Goal: Information Seeking & Learning: Learn about a topic

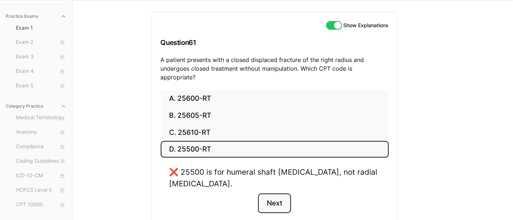
click at [265, 193] on button "Next" at bounding box center [274, 203] width 33 height 20
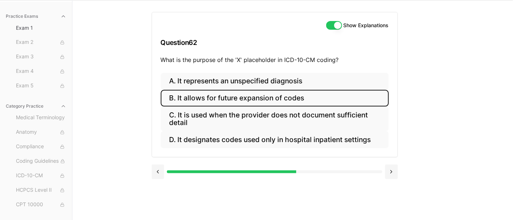
click at [253, 94] on button "B. It allows for future expansion of codes" at bounding box center [275, 98] width 228 height 17
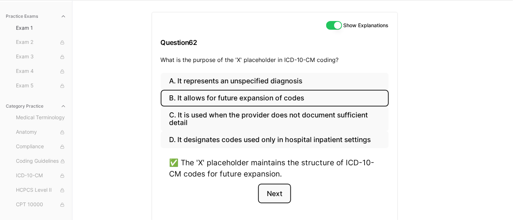
click at [284, 195] on button "Next" at bounding box center [274, 194] width 33 height 20
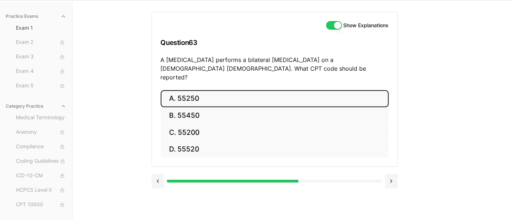
click at [238, 92] on button "A. 55250" at bounding box center [275, 98] width 228 height 17
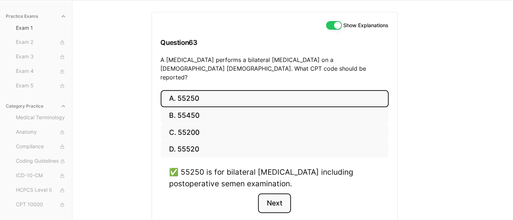
click at [275, 193] on button "Next" at bounding box center [274, 203] width 33 height 20
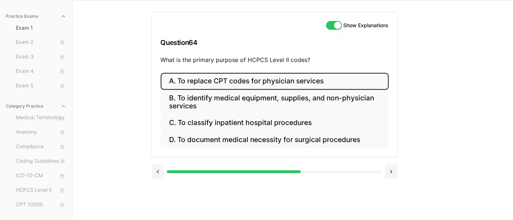
click at [227, 75] on button "A. To replace CPT codes for physician services" at bounding box center [275, 81] width 228 height 17
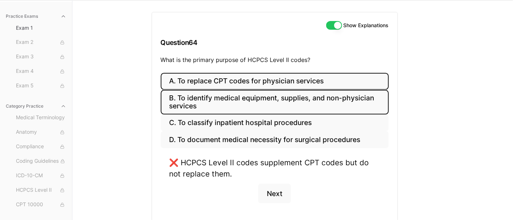
click at [221, 101] on button "B. To identify medical equipment, supplies, and non-physician services" at bounding box center [275, 102] width 228 height 25
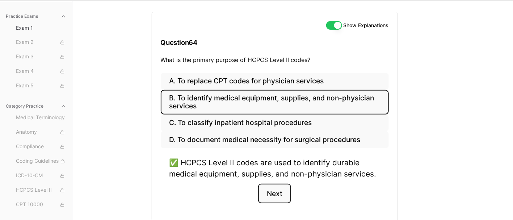
click at [278, 199] on button "Next" at bounding box center [274, 194] width 33 height 20
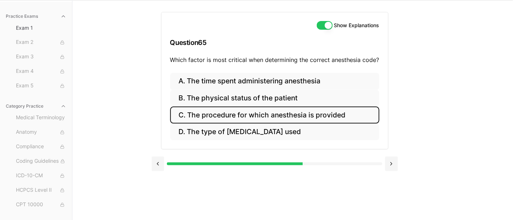
click at [213, 118] on button "C. The procedure for which anesthesia is provided" at bounding box center [274, 115] width 209 height 17
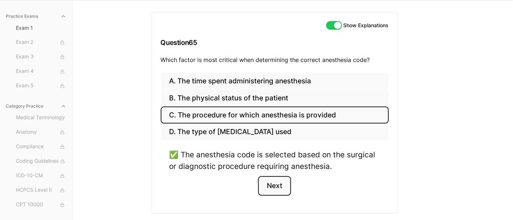
click at [272, 180] on button "Next" at bounding box center [274, 186] width 33 height 20
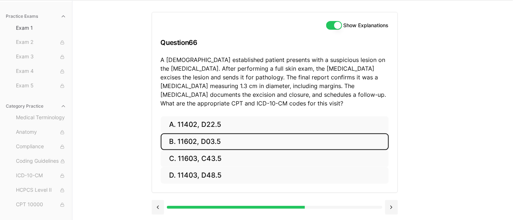
click at [245, 146] on button "B. 11602, D03.5" at bounding box center [275, 141] width 228 height 17
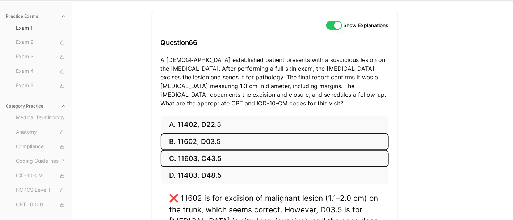
click at [229, 157] on button "C. 11603, C43.5" at bounding box center [275, 158] width 228 height 17
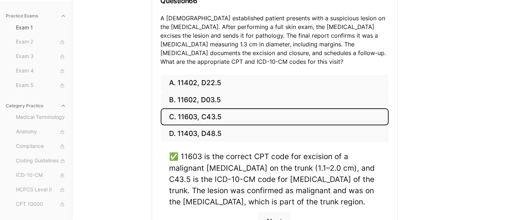
scroll to position [103, 0]
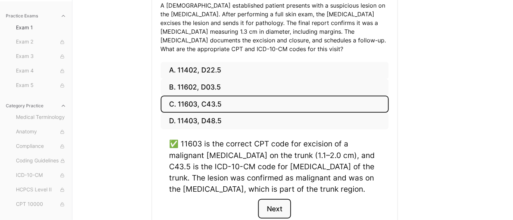
click at [278, 204] on button "Next" at bounding box center [274, 209] width 33 height 20
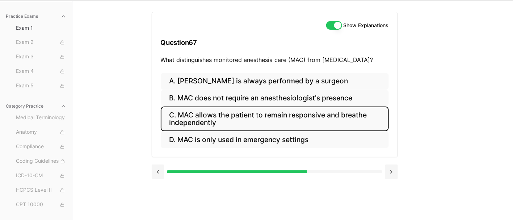
click at [185, 110] on button "C. MAC allows the patient to remain responsive and breathe independently" at bounding box center [275, 119] width 228 height 25
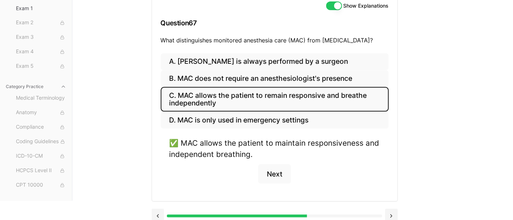
scroll to position [76, 0]
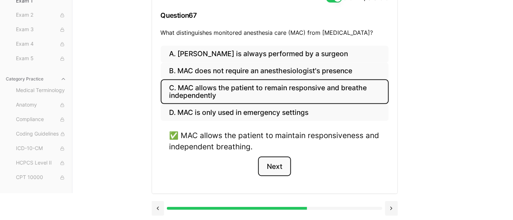
click at [280, 168] on button "Next" at bounding box center [274, 167] width 33 height 20
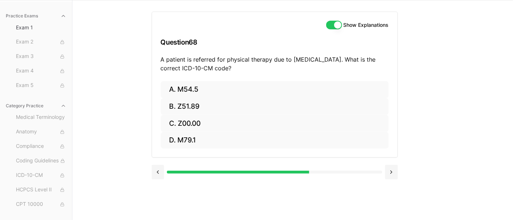
scroll to position [49, 0]
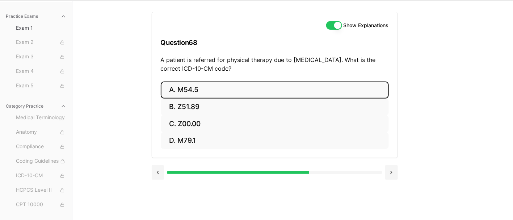
click at [204, 89] on button "A. M54.5" at bounding box center [275, 90] width 228 height 17
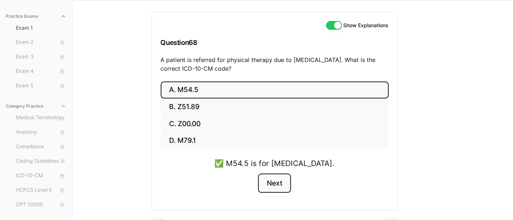
click at [281, 184] on button "Next" at bounding box center [274, 184] width 33 height 20
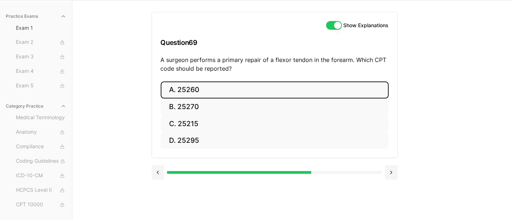
click at [210, 92] on button "A. 25260" at bounding box center [275, 90] width 228 height 17
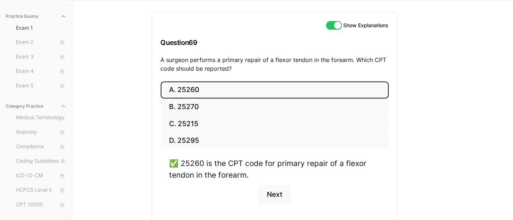
click at [488, 55] on div "Practice Exams Exam 1 Exam 2 Exam 3 Exam 4 Exam 5 Category Practice Medical Ter…" at bounding box center [256, 110] width 513 height 220
click at [274, 187] on button "Next" at bounding box center [274, 195] width 33 height 20
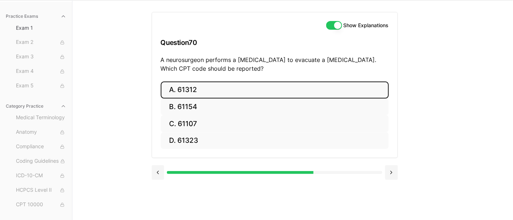
click at [191, 86] on button "A. 61312" at bounding box center [275, 90] width 228 height 17
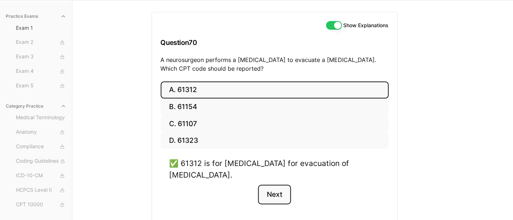
click at [274, 191] on button "Next" at bounding box center [274, 195] width 33 height 20
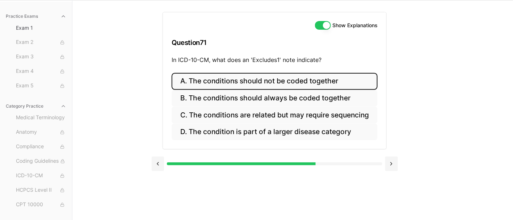
click at [320, 75] on button "A. The conditions should not be coded together" at bounding box center [275, 81] width 206 height 17
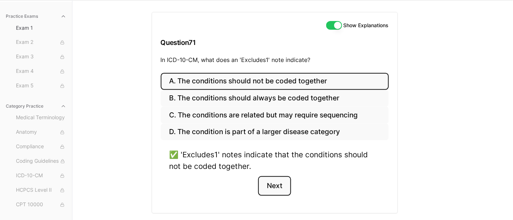
click at [281, 183] on button "Next" at bounding box center [274, 186] width 33 height 20
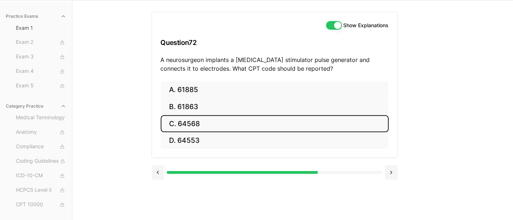
click at [229, 122] on button "C. 64568" at bounding box center [275, 123] width 228 height 17
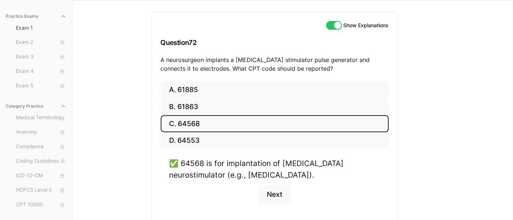
click at [375, 163] on div "✅ 64568 is for implantation of cranial nerve neurostimulator (e.g., vagus nerve…" at bounding box center [275, 169] width 211 height 22
click at [277, 190] on button "Next" at bounding box center [274, 195] width 33 height 20
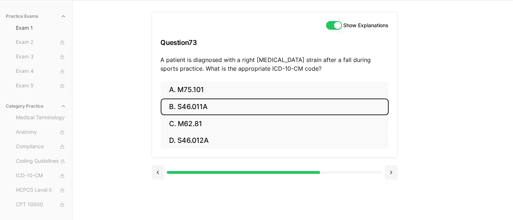
click at [204, 109] on button "B. S46.011A" at bounding box center [275, 107] width 228 height 17
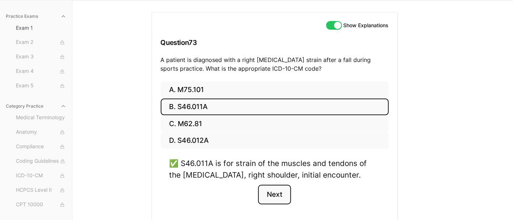
click at [273, 193] on button "Next" at bounding box center [274, 195] width 33 height 20
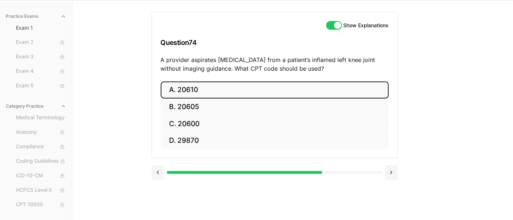
click at [206, 89] on button "A. 20610" at bounding box center [275, 90] width 228 height 17
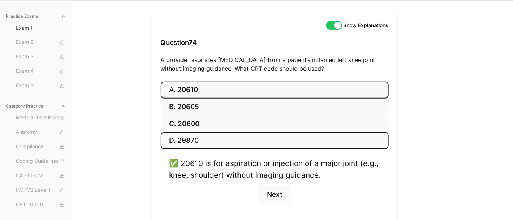
click at [226, 142] on button "D. 29870" at bounding box center [275, 140] width 228 height 17
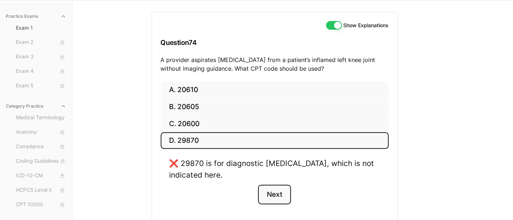
click at [287, 197] on button "Next" at bounding box center [274, 195] width 33 height 20
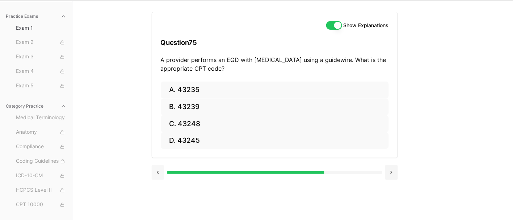
click at [154, 172] on button at bounding box center [158, 172] width 13 height 14
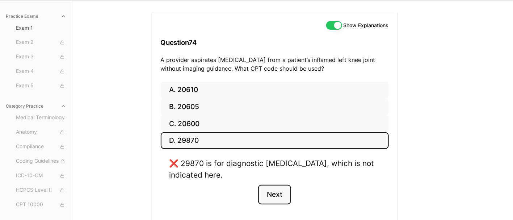
click at [278, 195] on button "Next" at bounding box center [274, 195] width 33 height 20
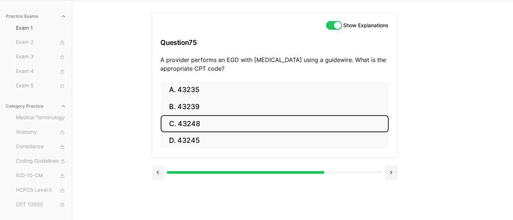
click at [198, 123] on button "C. 43248" at bounding box center [275, 123] width 228 height 17
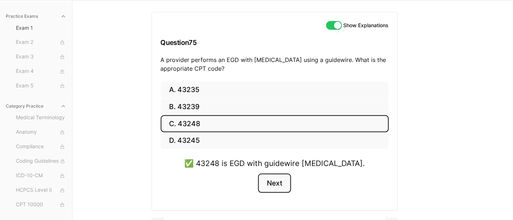
click at [275, 183] on button "Next" at bounding box center [274, 184] width 33 height 20
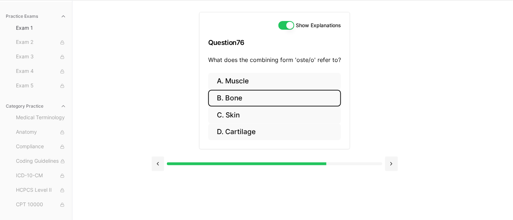
click at [245, 99] on button "B. Bone" at bounding box center [274, 98] width 133 height 17
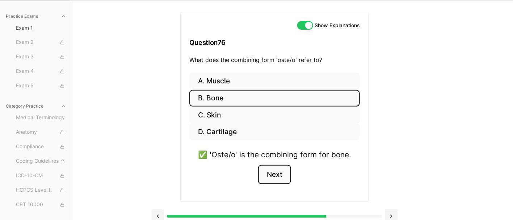
click at [273, 176] on button "Next" at bounding box center [274, 175] width 33 height 20
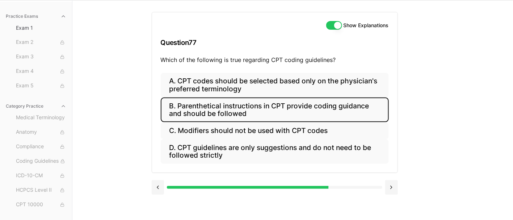
click at [192, 109] on button "B. Parenthetical instructions in CPT provide coding guidance and should be foll…" at bounding box center [275, 109] width 228 height 25
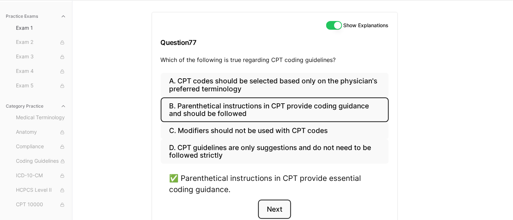
click at [282, 205] on button "Next" at bounding box center [274, 210] width 33 height 20
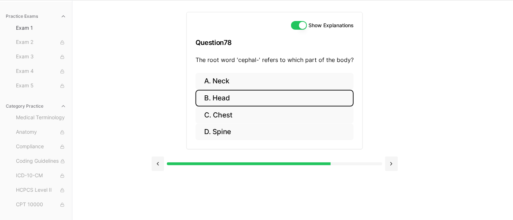
click at [253, 95] on button "B. Head" at bounding box center [275, 98] width 158 height 17
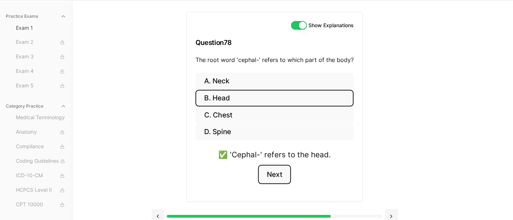
click at [277, 174] on button "Next" at bounding box center [274, 175] width 33 height 20
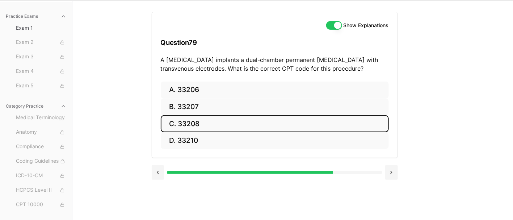
click at [180, 122] on button "C. 33208" at bounding box center [275, 123] width 228 height 17
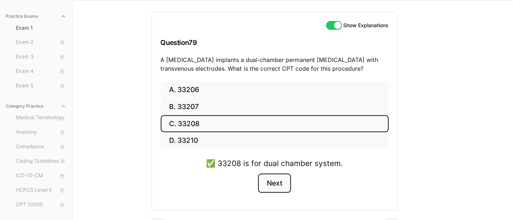
click at [282, 183] on button "Next" at bounding box center [274, 184] width 33 height 20
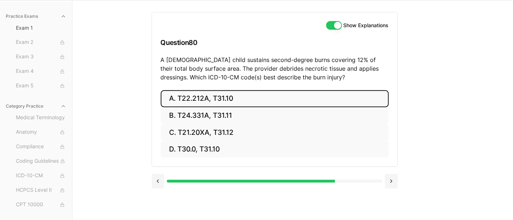
click at [207, 100] on button "A. T22.212A, T31.10" at bounding box center [275, 98] width 228 height 17
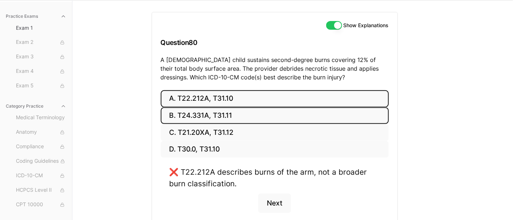
click at [213, 114] on button "B. T24.331A, T31.11" at bounding box center [275, 115] width 228 height 17
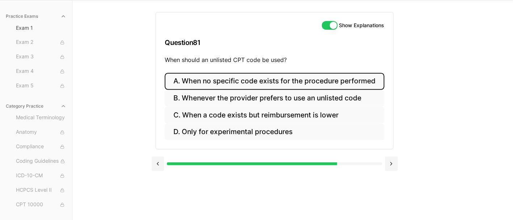
click at [258, 80] on button "A. When no specific code exists for the procedure performed" at bounding box center [275, 81] width 220 height 17
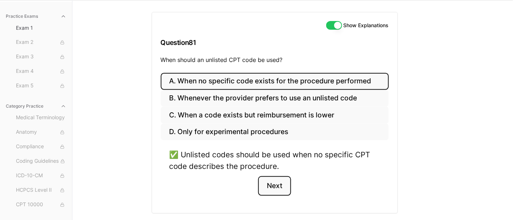
click at [276, 184] on button "Next" at bounding box center [274, 186] width 33 height 20
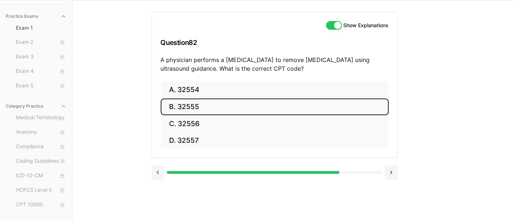
click at [206, 109] on button "B. 32555" at bounding box center [275, 107] width 228 height 17
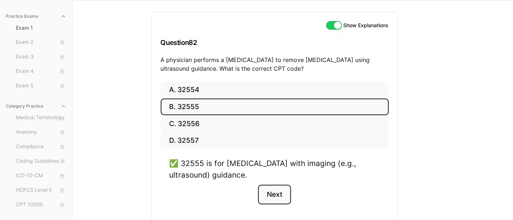
click at [280, 195] on button "Next" at bounding box center [274, 195] width 33 height 20
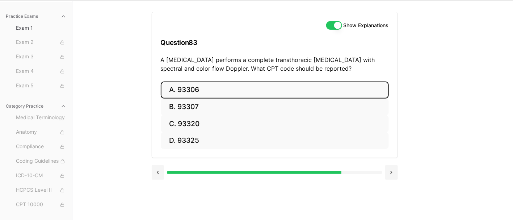
click at [224, 91] on button "A. 93306" at bounding box center [275, 90] width 228 height 17
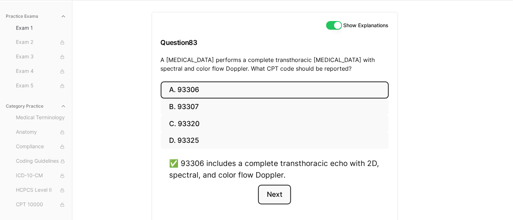
click at [272, 194] on button "Next" at bounding box center [274, 195] width 33 height 20
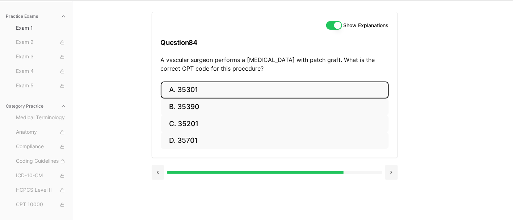
click at [205, 92] on button "A. 35301" at bounding box center [275, 90] width 228 height 17
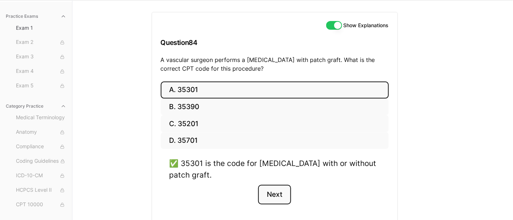
click at [278, 194] on button "Next" at bounding box center [274, 195] width 33 height 20
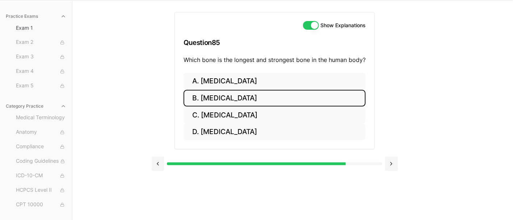
click at [217, 100] on button "B. Femur" at bounding box center [275, 98] width 182 height 17
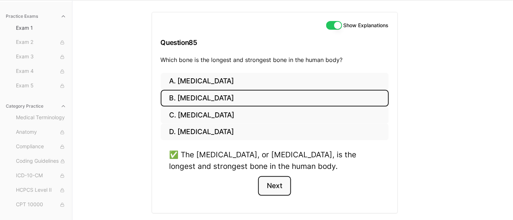
click at [280, 188] on button "Next" at bounding box center [274, 186] width 33 height 20
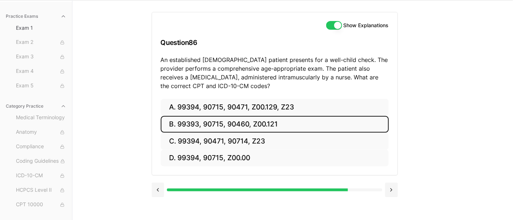
click at [308, 125] on button "B. 99393, 90715, 90460, Z00.121" at bounding box center [275, 124] width 228 height 17
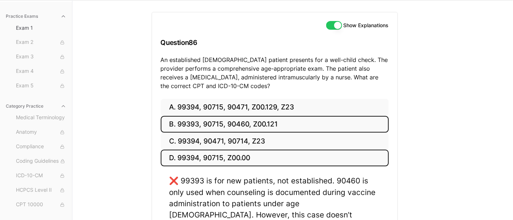
click at [191, 154] on button "D. 99394, 90715, Z00.00" at bounding box center [275, 158] width 228 height 17
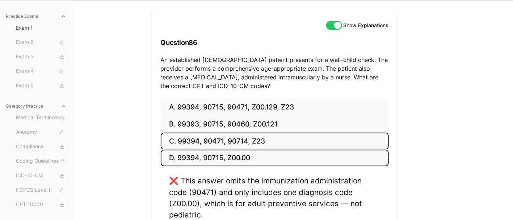
click at [197, 140] on button "C. 99394, 90471, 90714, Z23" at bounding box center [275, 141] width 228 height 17
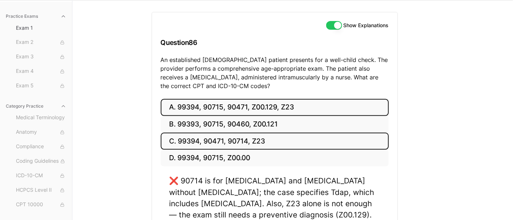
click at [195, 104] on button "A. 99394, 90715, 90471, Z00.129, Z23" at bounding box center [275, 107] width 228 height 17
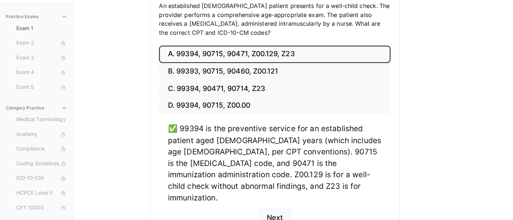
scroll to position [98, 0]
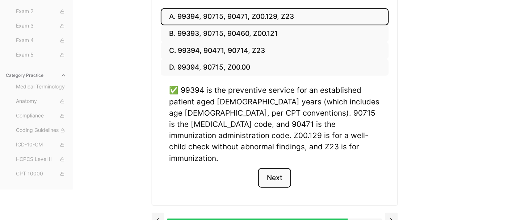
click at [286, 172] on button "Next" at bounding box center [274, 178] width 33 height 20
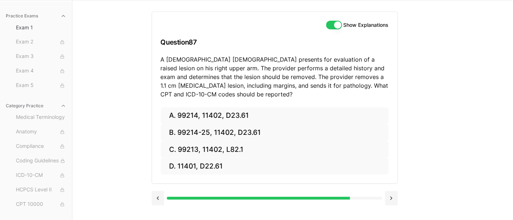
scroll to position [49, 0]
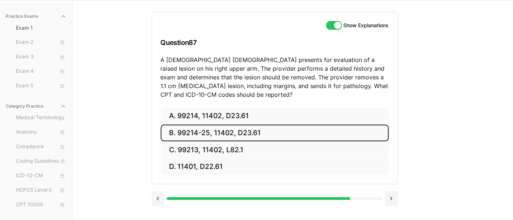
click at [260, 130] on button "B. 99214-25, 11402, D23.61" at bounding box center [275, 133] width 228 height 17
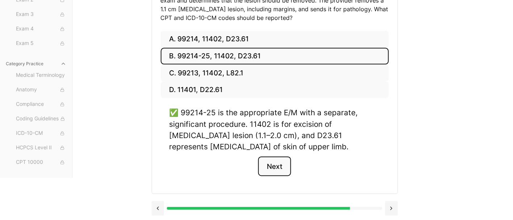
click at [279, 166] on button "Next" at bounding box center [274, 167] width 33 height 20
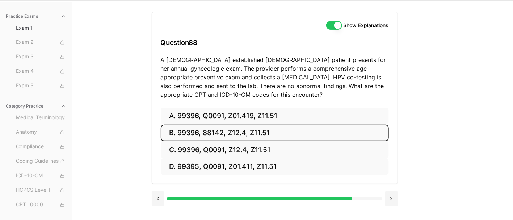
click at [238, 133] on button "B. 99396, 88142, Z12.4, Z11.51" at bounding box center [275, 133] width 228 height 17
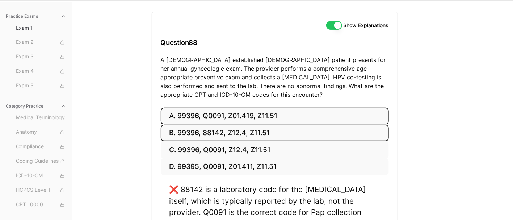
click at [253, 112] on button "A. 99396, Q0091, Z01.419, Z11.51" at bounding box center [275, 116] width 228 height 17
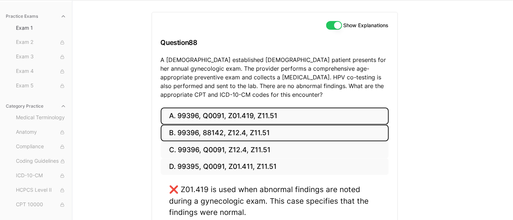
click at [252, 129] on button "B. 99396, 88142, Z12.4, Z11.51" at bounding box center [275, 133] width 228 height 17
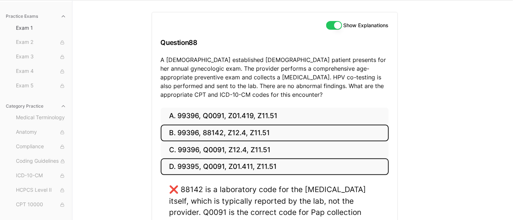
click at [271, 163] on button "D. 99395, Q0091, Z01.411, Z11.51" at bounding box center [275, 166] width 228 height 17
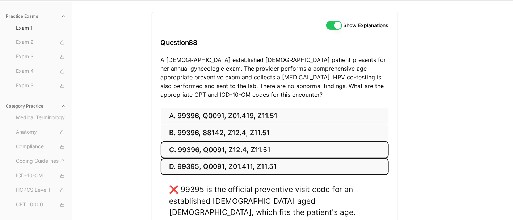
click at [264, 149] on button "C. 99396, Q0091, Z12.4, Z11.51" at bounding box center [275, 149] width 228 height 17
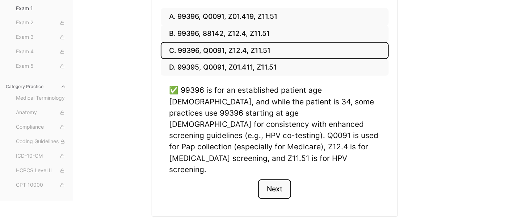
click at [277, 179] on button "Next" at bounding box center [274, 189] width 33 height 20
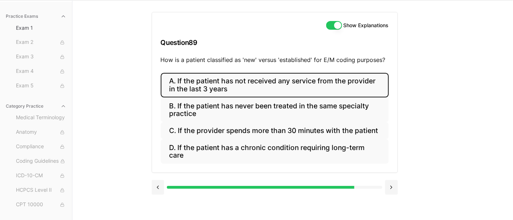
click at [201, 78] on button "A. If the patient has not received any service from the provider in the last 3 …" at bounding box center [275, 85] width 228 height 25
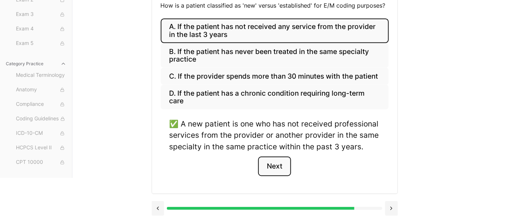
click at [270, 159] on button "Next" at bounding box center [274, 167] width 33 height 20
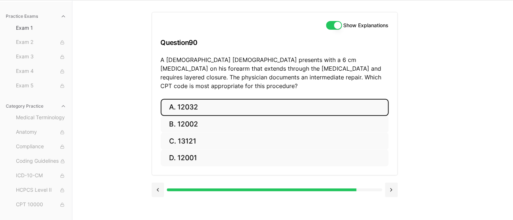
click at [203, 99] on button "A. 12032" at bounding box center [275, 107] width 228 height 17
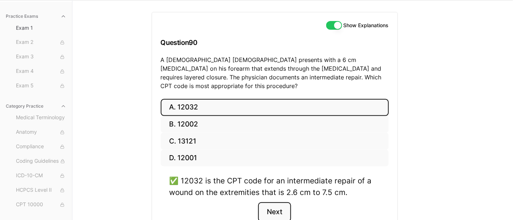
click at [277, 207] on button "Next" at bounding box center [274, 212] width 33 height 20
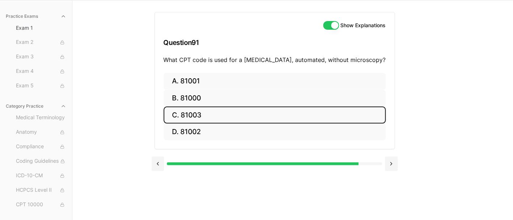
click at [230, 112] on button "C. 81003" at bounding box center [275, 115] width 222 height 17
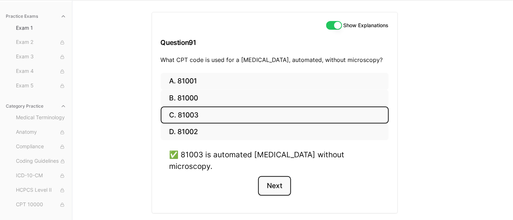
click at [280, 176] on button "Next" at bounding box center [274, 186] width 33 height 20
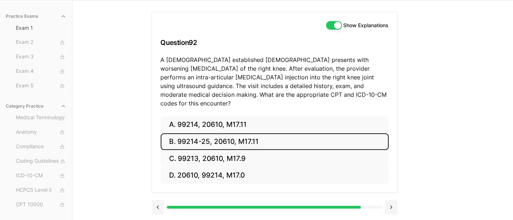
click at [255, 133] on button "B. 99214-25, 20610, M17.11" at bounding box center [275, 141] width 228 height 17
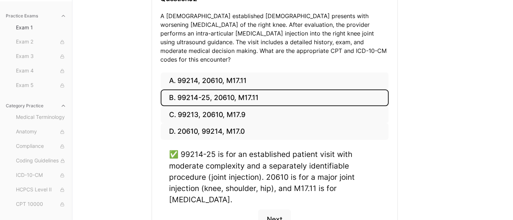
scroll to position [103, 0]
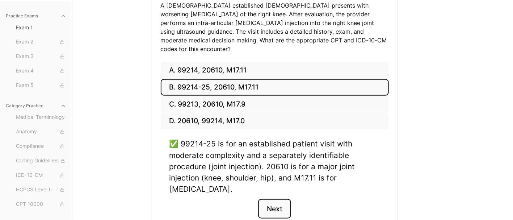
click at [279, 200] on button "Next" at bounding box center [274, 209] width 33 height 20
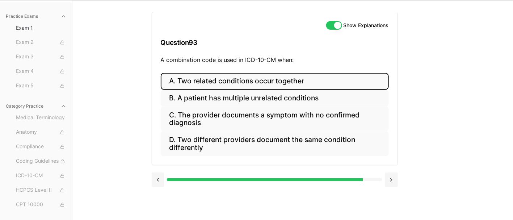
click at [176, 81] on button "A. Two related conditions occur together" at bounding box center [275, 81] width 228 height 17
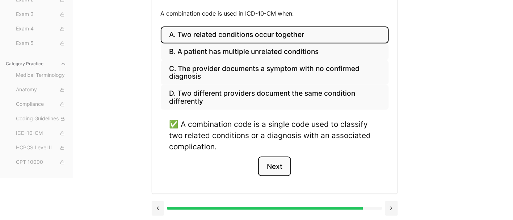
click at [282, 165] on button "Next" at bounding box center [274, 167] width 33 height 20
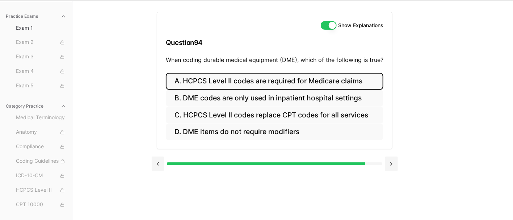
click at [206, 75] on button "A. HCPCS Level II codes are required for Medicare claims" at bounding box center [275, 81] width 218 height 17
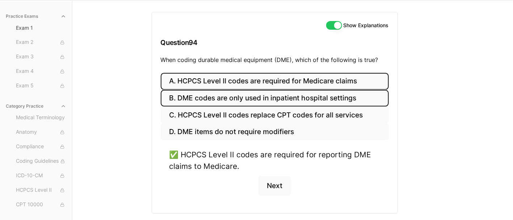
click at [306, 98] on button "B. DME codes are only used in inpatient hospital settings" at bounding box center [275, 98] width 228 height 17
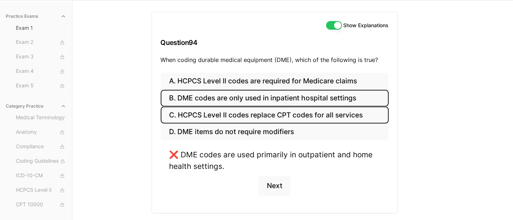
click at [325, 117] on button "C. HCPCS Level II codes replace CPT codes for all services" at bounding box center [275, 115] width 228 height 17
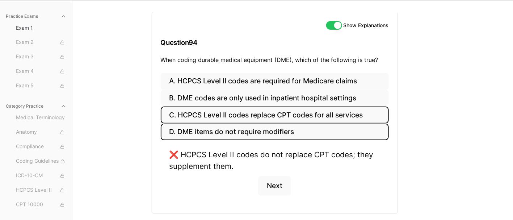
click at [281, 132] on button "D. DME items do not require modifiers" at bounding box center [275, 132] width 228 height 17
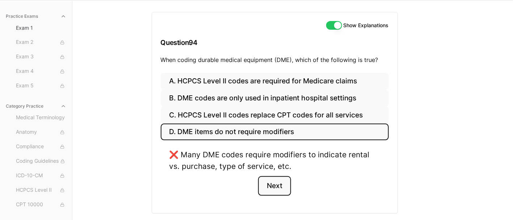
click at [278, 185] on button "Next" at bounding box center [274, 186] width 33 height 20
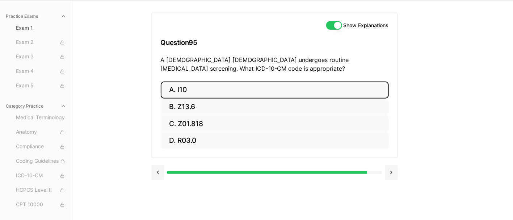
click at [228, 86] on button "A. I10" at bounding box center [275, 90] width 228 height 17
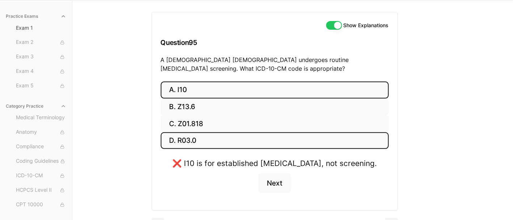
click at [212, 142] on button "D. R03.0" at bounding box center [275, 140] width 228 height 17
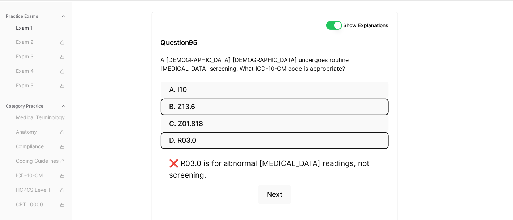
click at [184, 104] on button "B. Z13.6" at bounding box center [275, 107] width 228 height 17
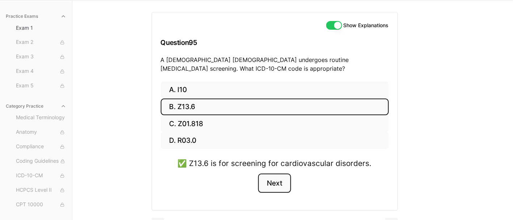
click at [274, 180] on button "Next" at bounding box center [274, 184] width 33 height 20
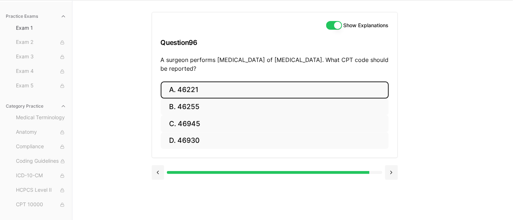
click at [221, 89] on button "A. 46221" at bounding box center [275, 90] width 228 height 17
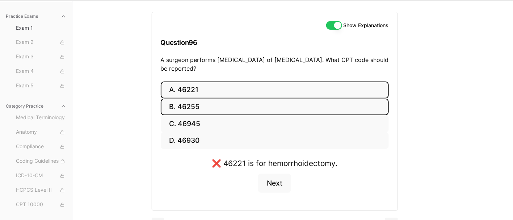
click at [280, 100] on button "B. 46255" at bounding box center [275, 107] width 228 height 17
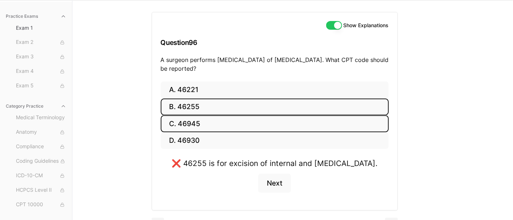
click at [278, 120] on button "C. 46945" at bounding box center [275, 123] width 228 height 17
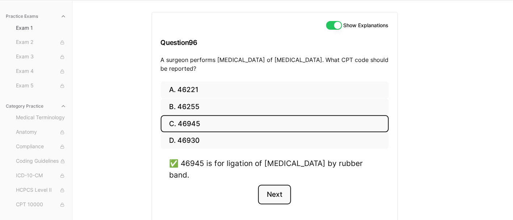
click at [281, 193] on button "Next" at bounding box center [274, 195] width 33 height 20
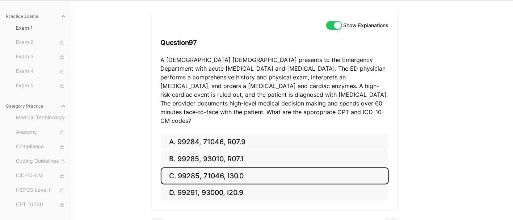
click at [260, 167] on button "C. 99285, 71046, I30.0" at bounding box center [275, 175] width 228 height 17
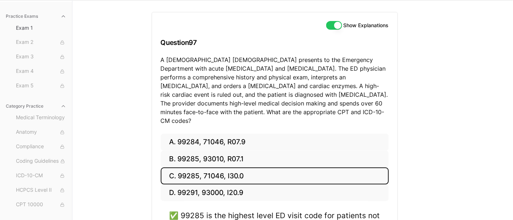
scroll to position [143, 0]
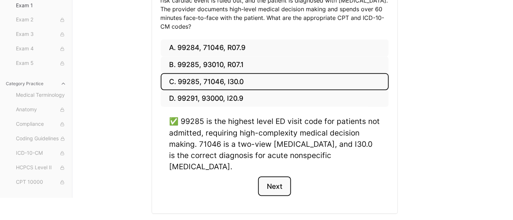
click at [276, 176] on button "Next" at bounding box center [274, 186] width 33 height 20
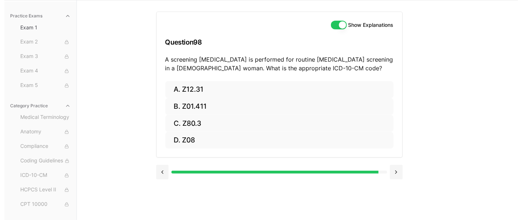
scroll to position [49, 0]
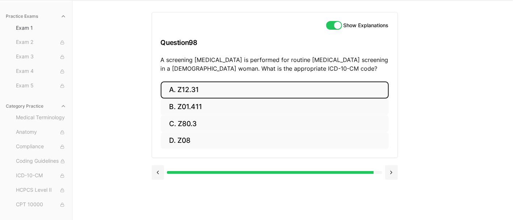
click at [220, 90] on button "A. Z12.31" at bounding box center [275, 90] width 228 height 17
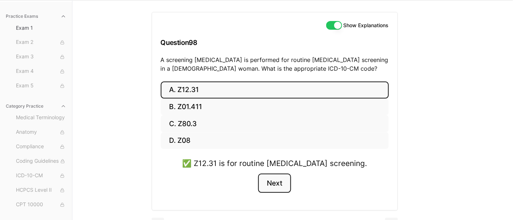
click at [270, 176] on button "Next" at bounding box center [274, 184] width 33 height 20
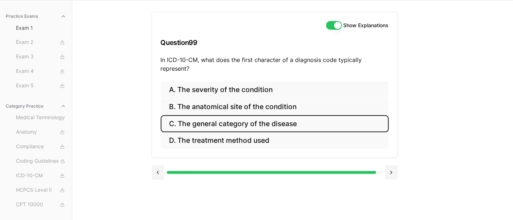
click at [297, 124] on button "C. The general category of the disease" at bounding box center [275, 123] width 228 height 17
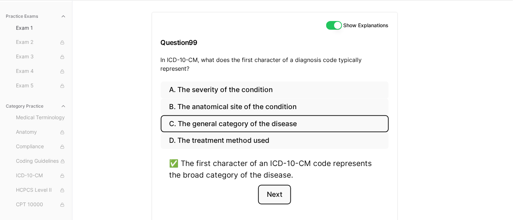
click at [277, 193] on button "Next" at bounding box center [274, 195] width 33 height 20
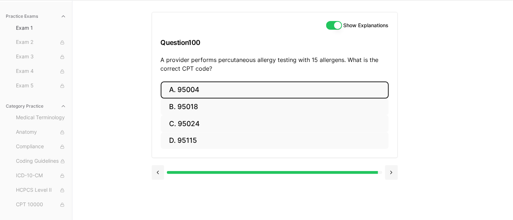
click at [210, 91] on button "A. 95004" at bounding box center [275, 90] width 228 height 17
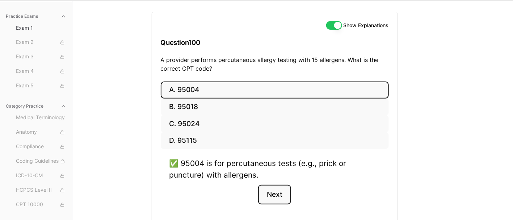
click at [276, 192] on button "Next" at bounding box center [274, 195] width 33 height 20
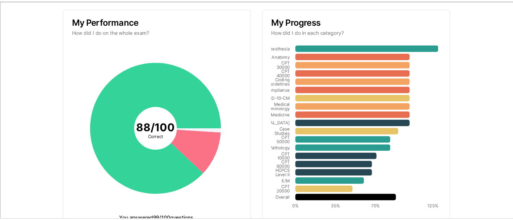
scroll to position [0, 0]
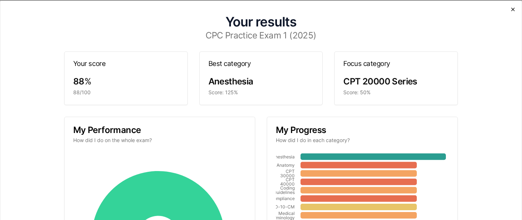
click at [510, 8] on icon "button" at bounding box center [513, 9] width 6 height 6
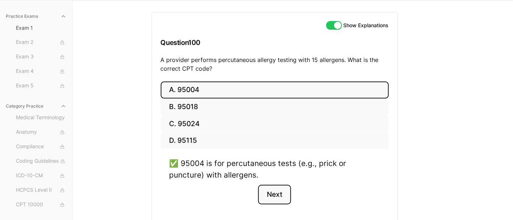
click at [276, 190] on button "Next" at bounding box center [274, 195] width 33 height 20
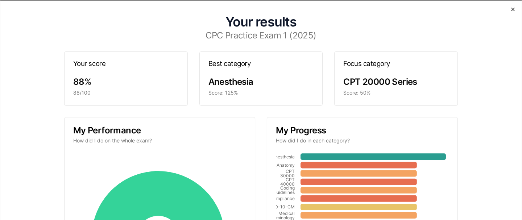
click at [510, 11] on icon "button" at bounding box center [513, 9] width 6 height 6
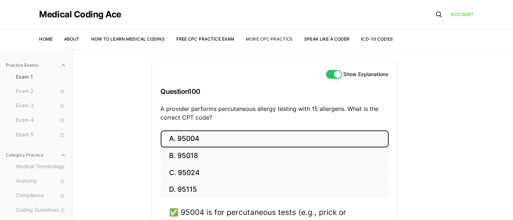
click at [275, 39] on link "More CPC Practice" at bounding box center [269, 38] width 47 height 5
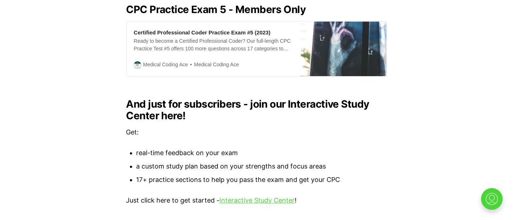
scroll to position [706, 0]
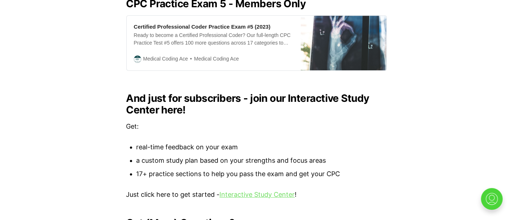
click at [268, 191] on link "Interactive Study Center" at bounding box center [257, 195] width 75 height 8
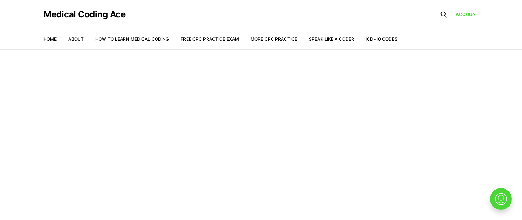
click at [274, 35] on nav "Home About How to Learn Medical Coding Free CPC Practice Exam More CPC Practice…" at bounding box center [220, 39] width 354 height 20
click at [272, 37] on link "More CPC Practice" at bounding box center [273, 38] width 47 height 5
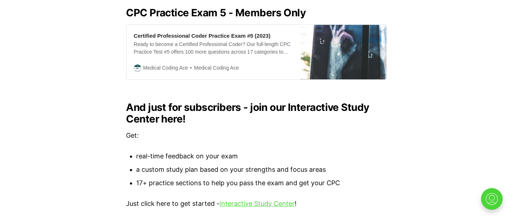
scroll to position [706, 0]
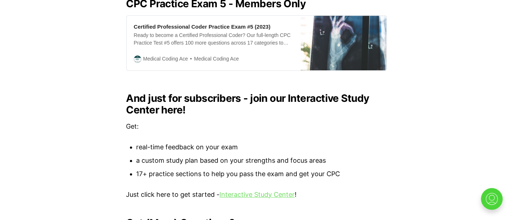
click at [245, 191] on link "Interactive Study Center" at bounding box center [257, 195] width 75 height 8
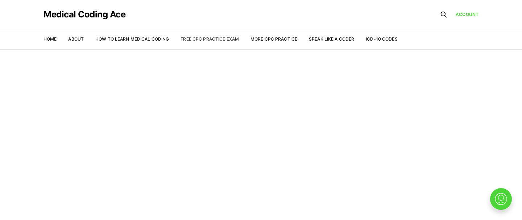
click at [216, 39] on link "Free CPC Practice Exam" at bounding box center [209, 38] width 58 height 5
click at [203, 39] on link "Free CPC Practice Exam" at bounding box center [209, 38] width 58 height 5
click at [74, 37] on link "About" at bounding box center [76, 38] width 16 height 5
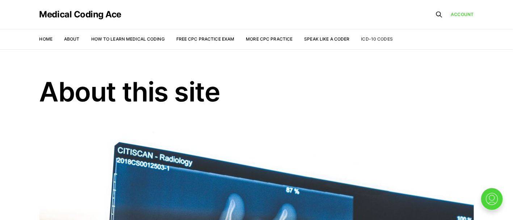
click at [367, 39] on link "ICD-10 Codes" at bounding box center [378, 38] width 32 height 5
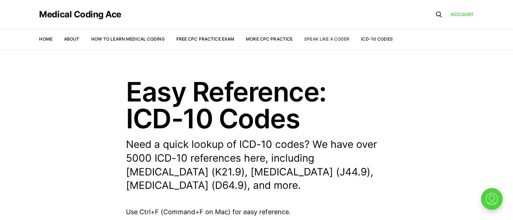
click at [324, 38] on link "Speak Like a Coder" at bounding box center [327, 38] width 45 height 5
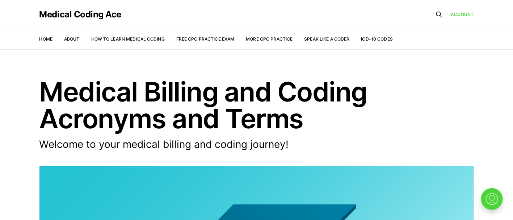
click at [266, 37] on link "More CPC Practice" at bounding box center [269, 38] width 47 height 5
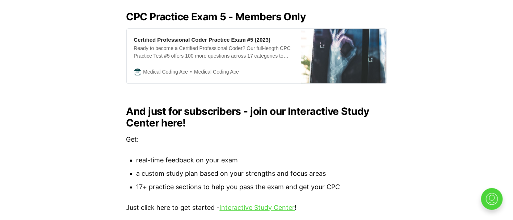
scroll to position [706, 0]
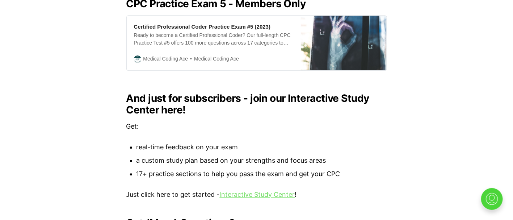
click at [251, 191] on link "Interactive Study Center" at bounding box center [257, 195] width 75 height 8
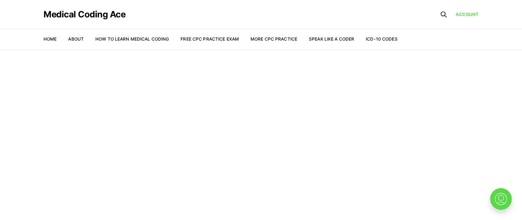
click at [500, 196] on img at bounding box center [500, 198] width 23 height 23
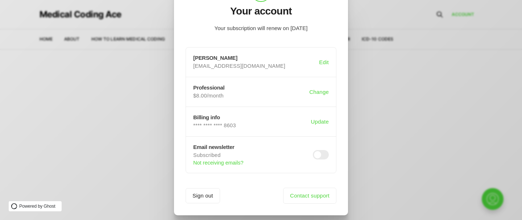
scroll to position [51, 0]
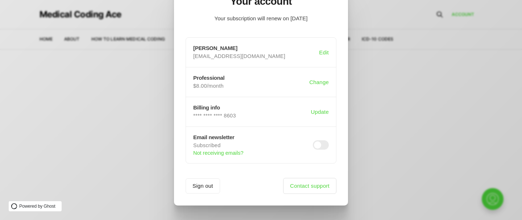
click at [307, 187] on link "Contact support" at bounding box center [309, 186] width 53 height 16
click at [316, 108] on button "Update" at bounding box center [319, 112] width 21 height 14
